Goal: Task Accomplishment & Management: Manage account settings

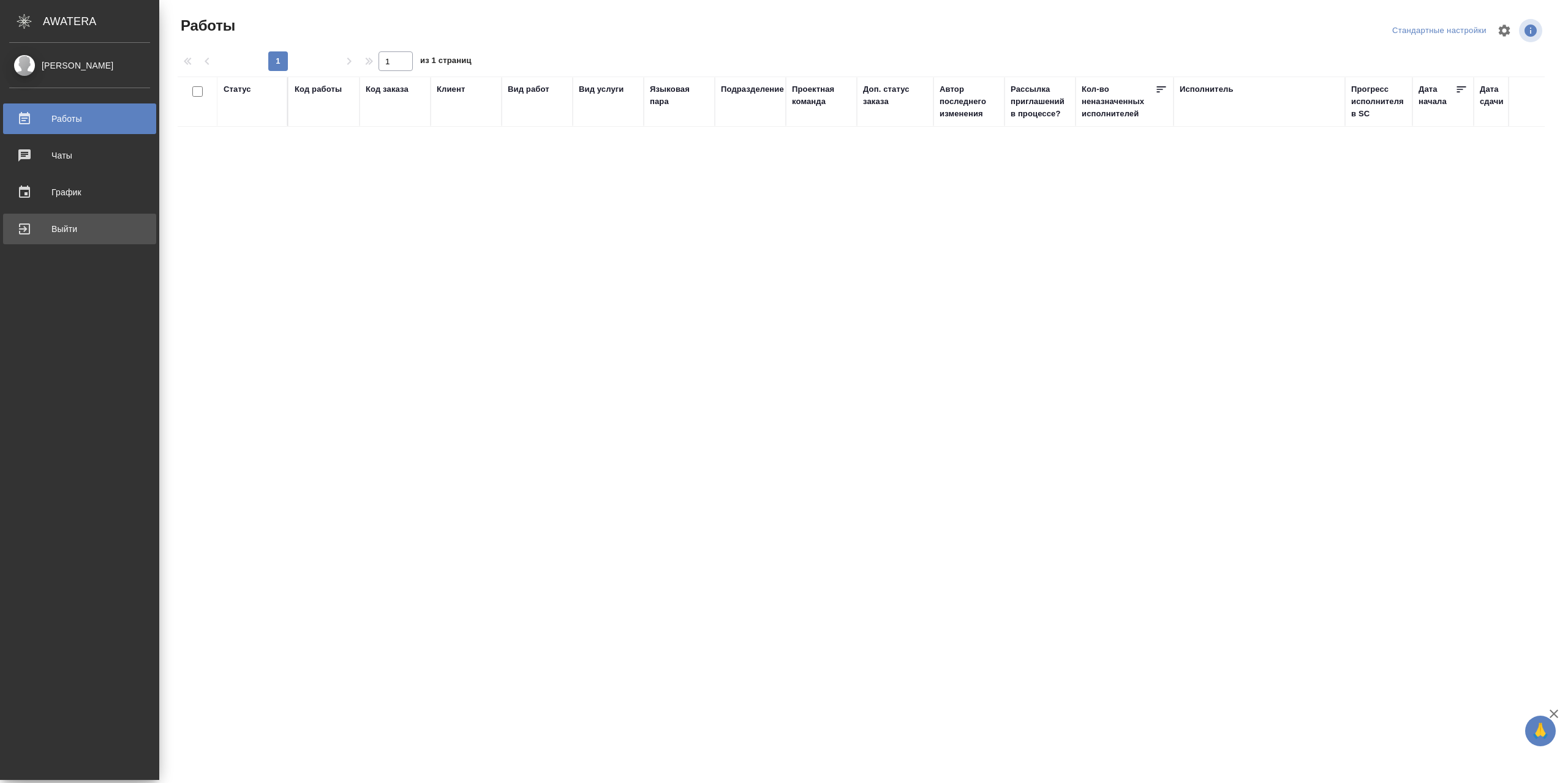
click at [41, 228] on div "Выйти" at bounding box center [80, 229] width 141 height 18
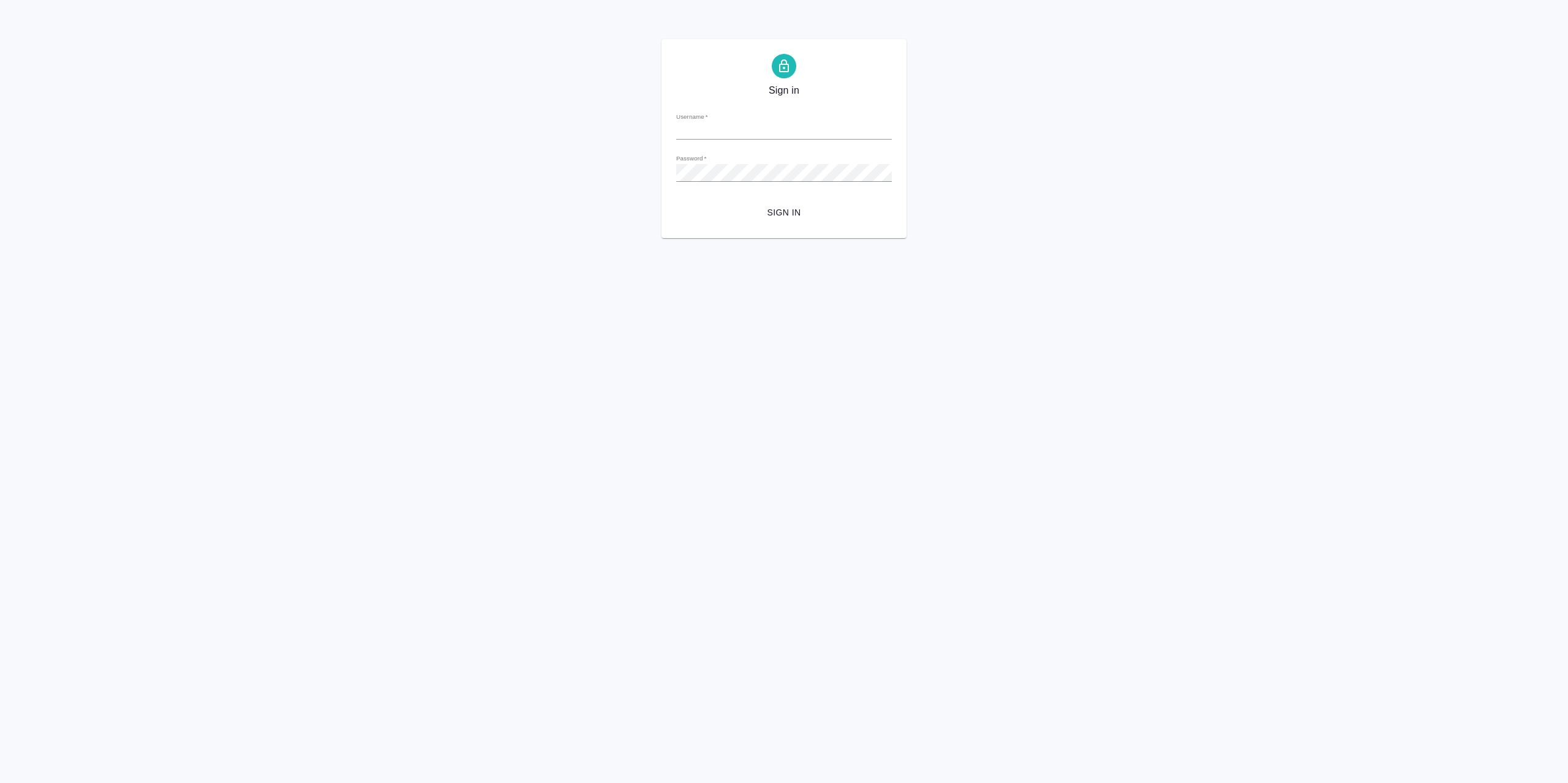
type input "[EMAIL_ADDRESS][DOMAIN_NAME]"
click at [735, 233] on div "Sign in Username   * r.sarkhatov@awatera.com Password   * urlPath   * / Sign in" at bounding box center [784, 139] width 245 height 199
click at [756, 220] on span "Sign in" at bounding box center [784, 213] width 196 height 15
